Goal: Task Accomplishment & Management: Use online tool/utility

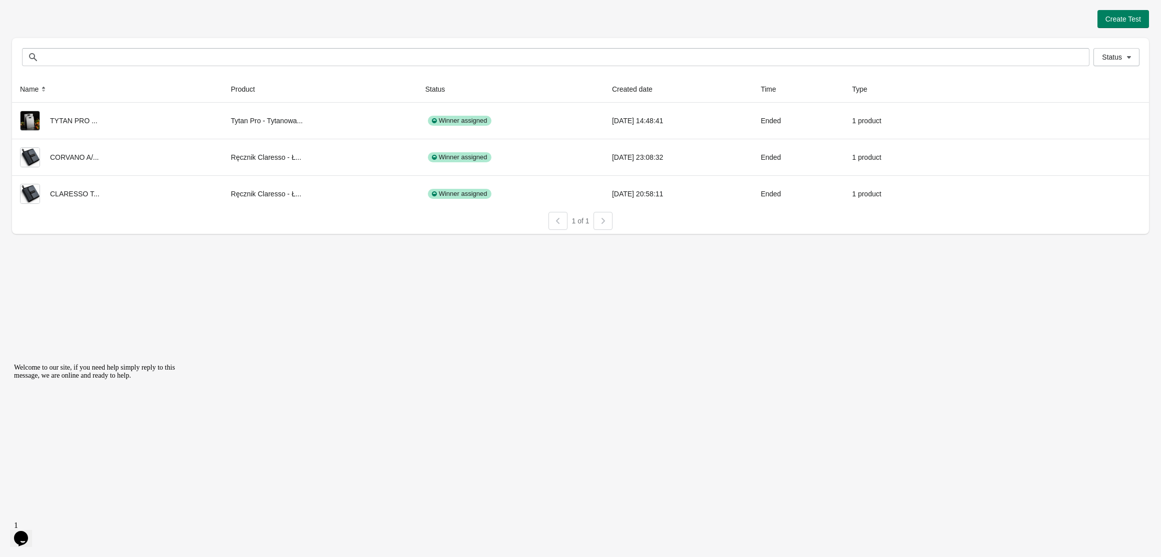
click at [353, 320] on div "Create Test Status Status Name Product Status Created date Time Type TYTAN PRO …" at bounding box center [580, 278] width 1161 height 557
click at [1122, 16] on span "Create Test" at bounding box center [1124, 19] width 36 height 8
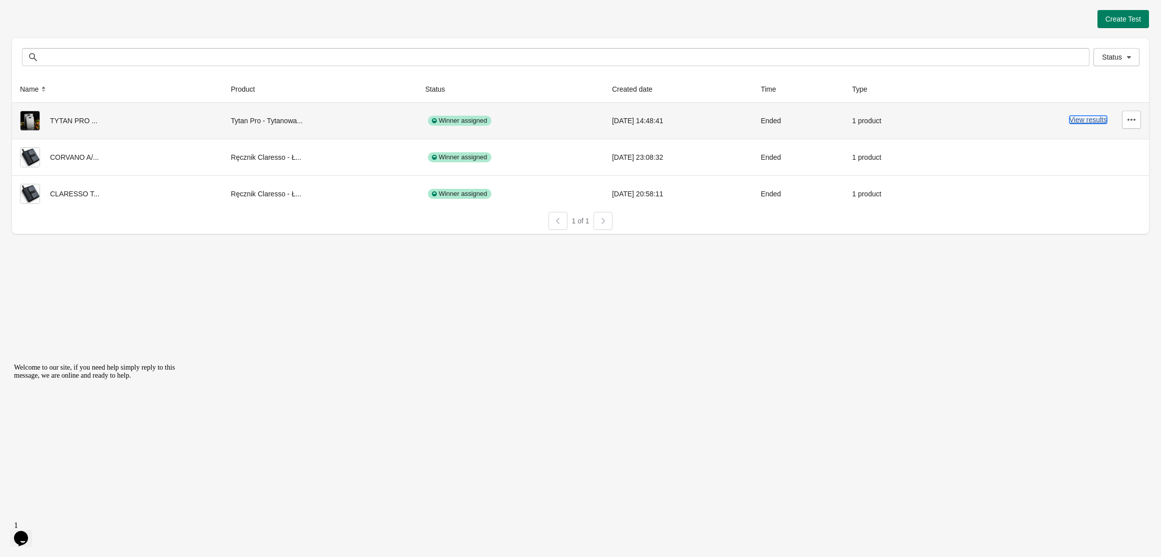
click at [1078, 120] on button "View results" at bounding box center [1089, 120] width 38 height 8
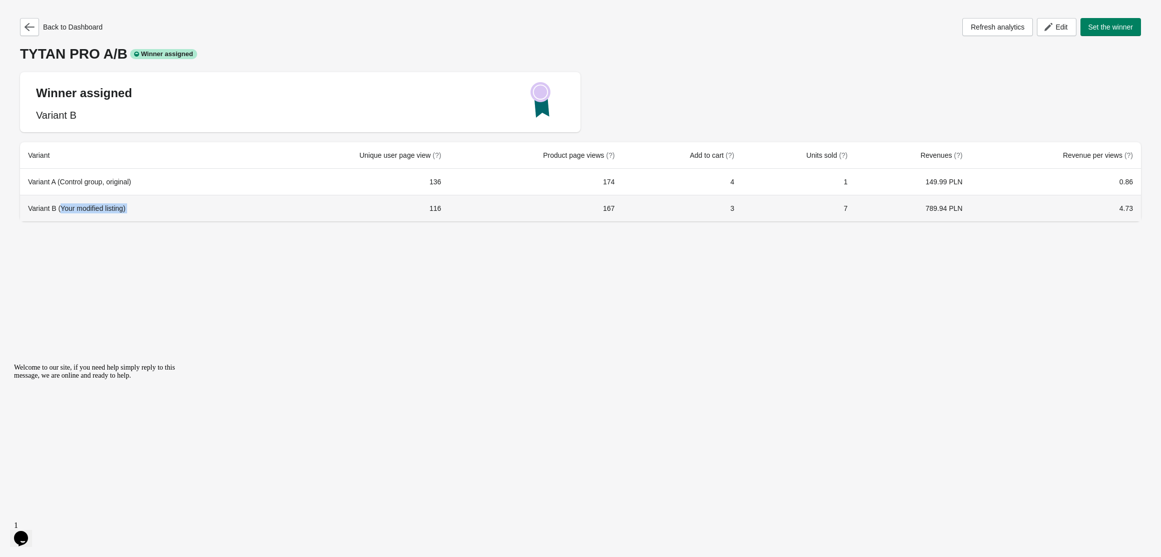
drag, startPoint x: 61, startPoint y: 210, endPoint x: 281, endPoint y: 208, distance: 220.2
click at [281, 208] on tr "Variant B (Your modified listing) 116 167 3 7 789.94 PLN 4.73" at bounding box center [580, 208] width 1121 height 27
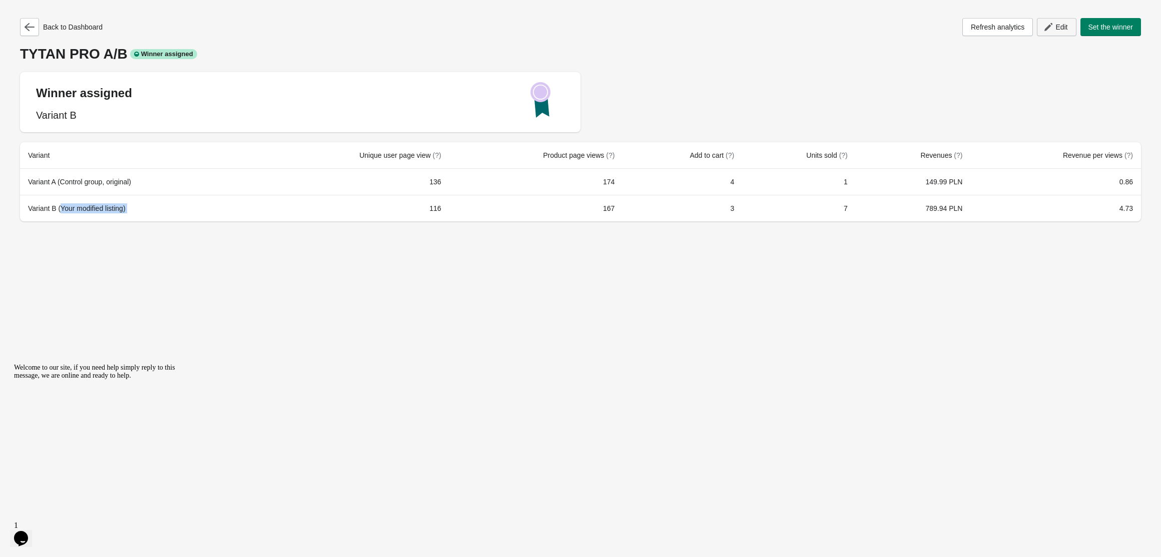
click at [1065, 27] on span "Edit" at bounding box center [1062, 27] width 12 height 8
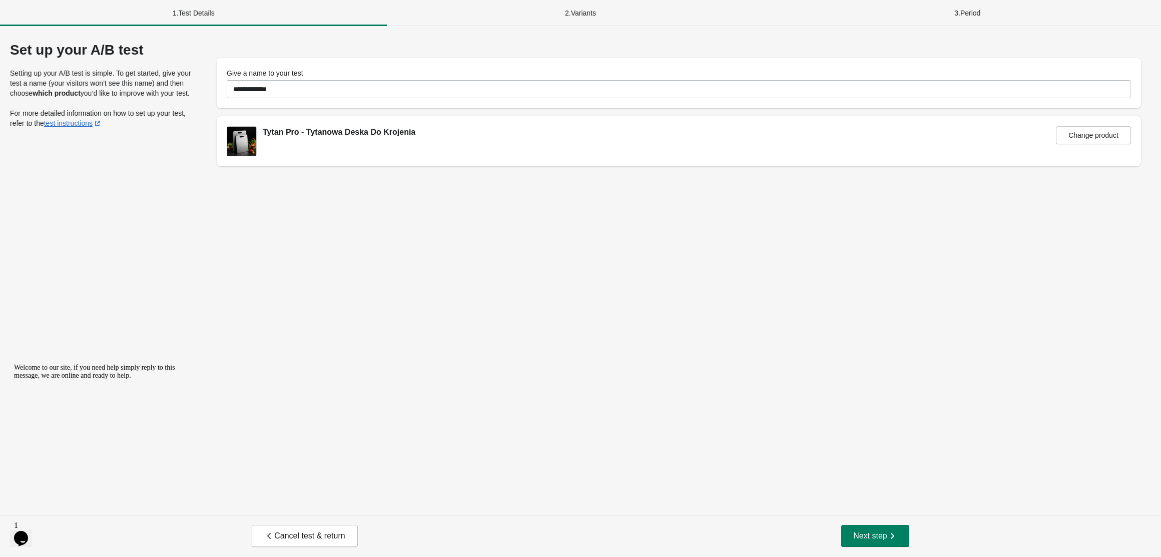
click at [872, 547] on div "Cancel test & return Next step" at bounding box center [580, 536] width 1161 height 42
click at [869, 539] on span "Next step" at bounding box center [875, 536] width 44 height 10
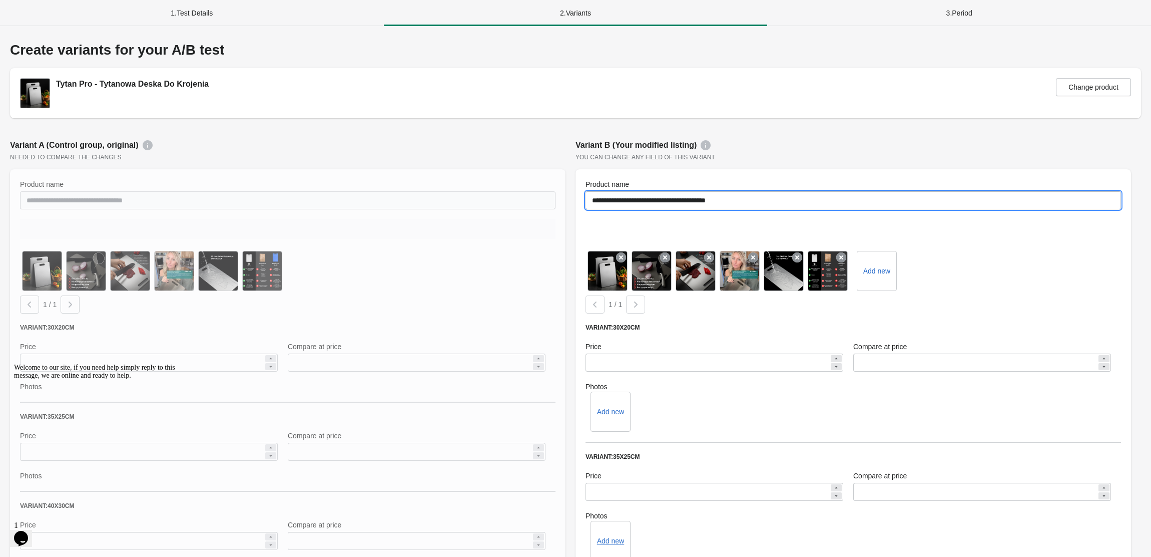
drag, startPoint x: 759, startPoint y: 199, endPoint x: 571, endPoint y: 189, distance: 188.5
click at [627, 199] on input "**********" at bounding box center [854, 200] width 536 height 18
